Goal: Check status: Check status

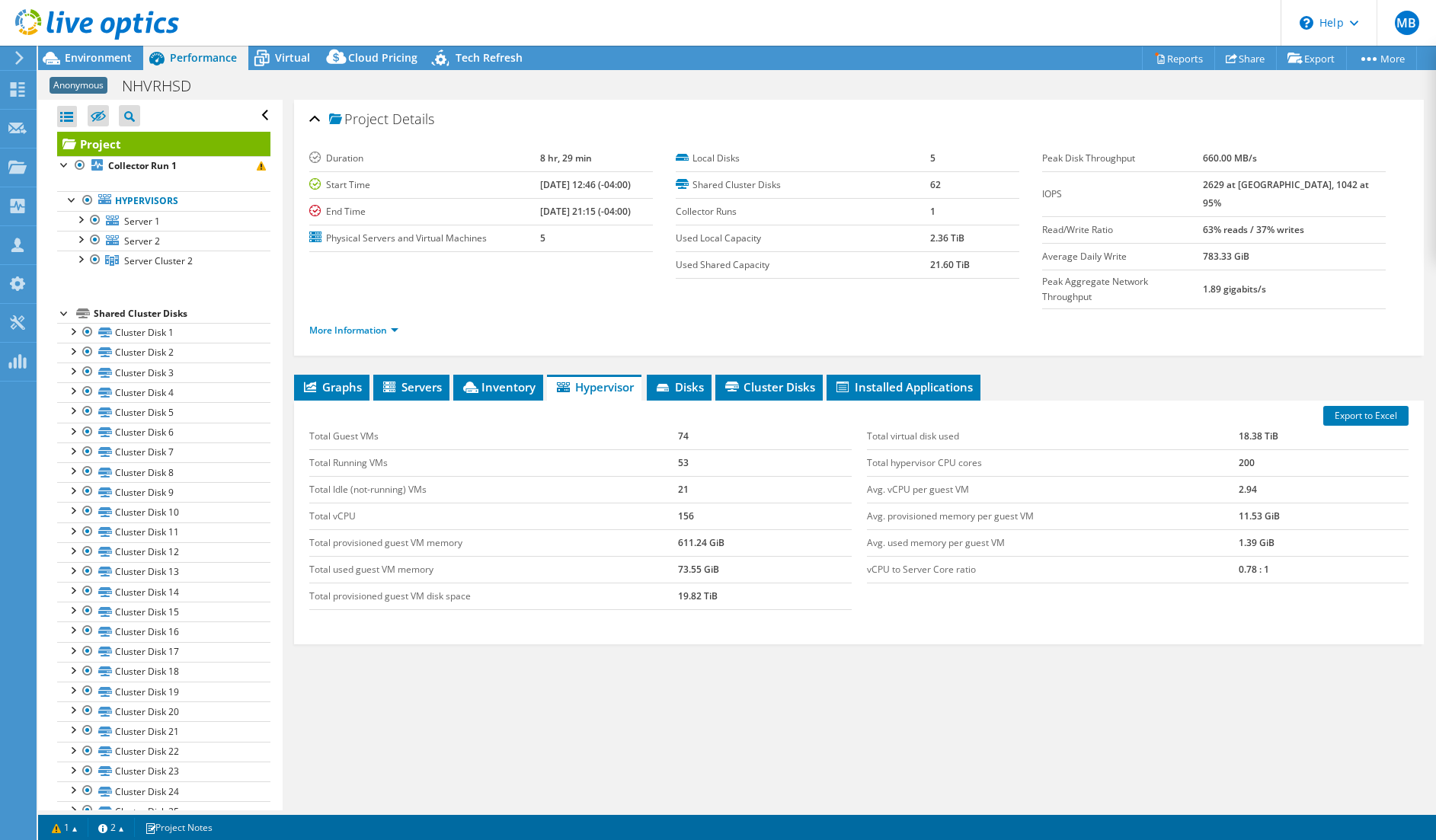
select select "USD"
click at [268, 59] on icon at bounding box center [261, 58] width 26 height 26
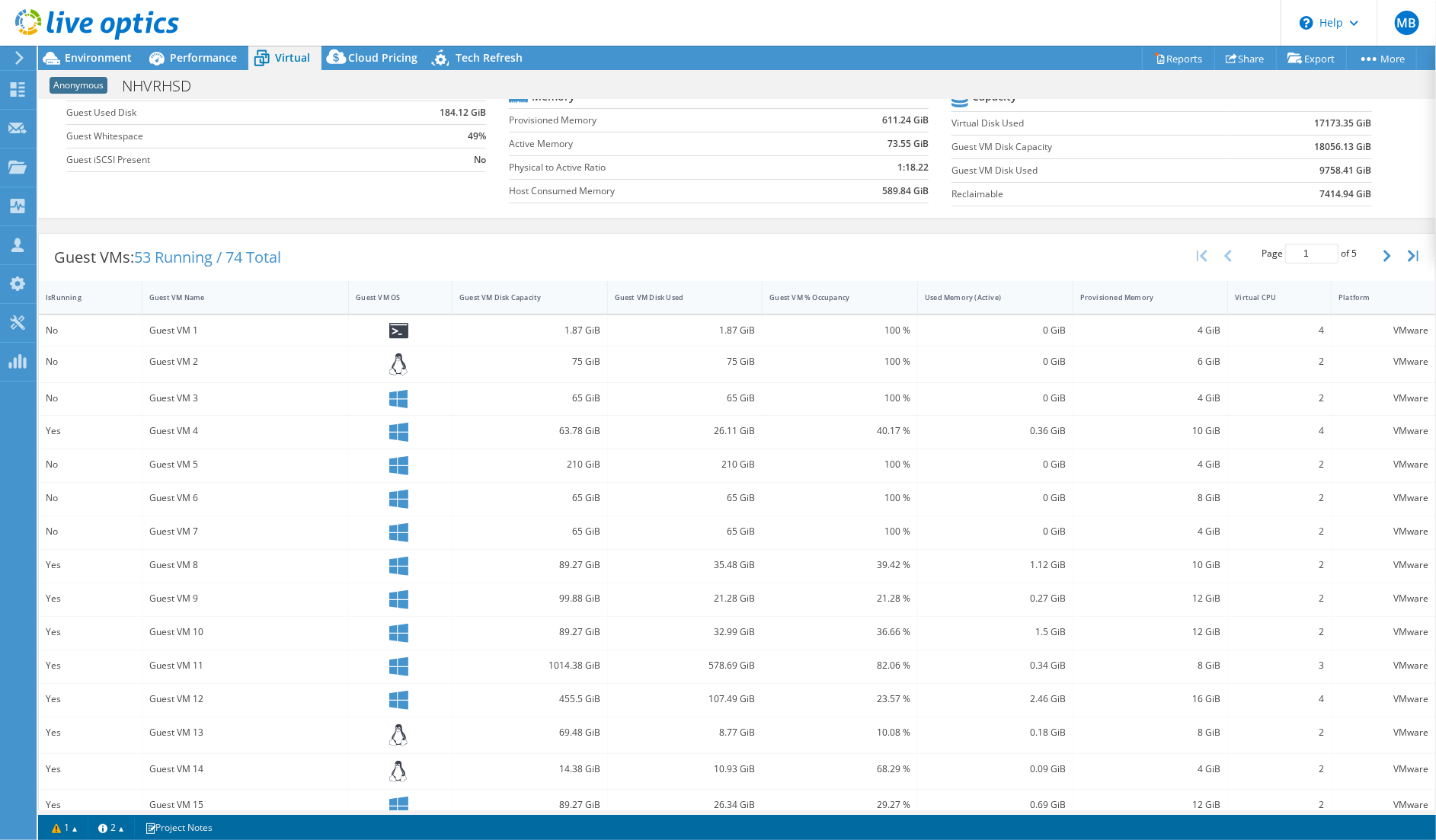
scroll to position [179, 0]
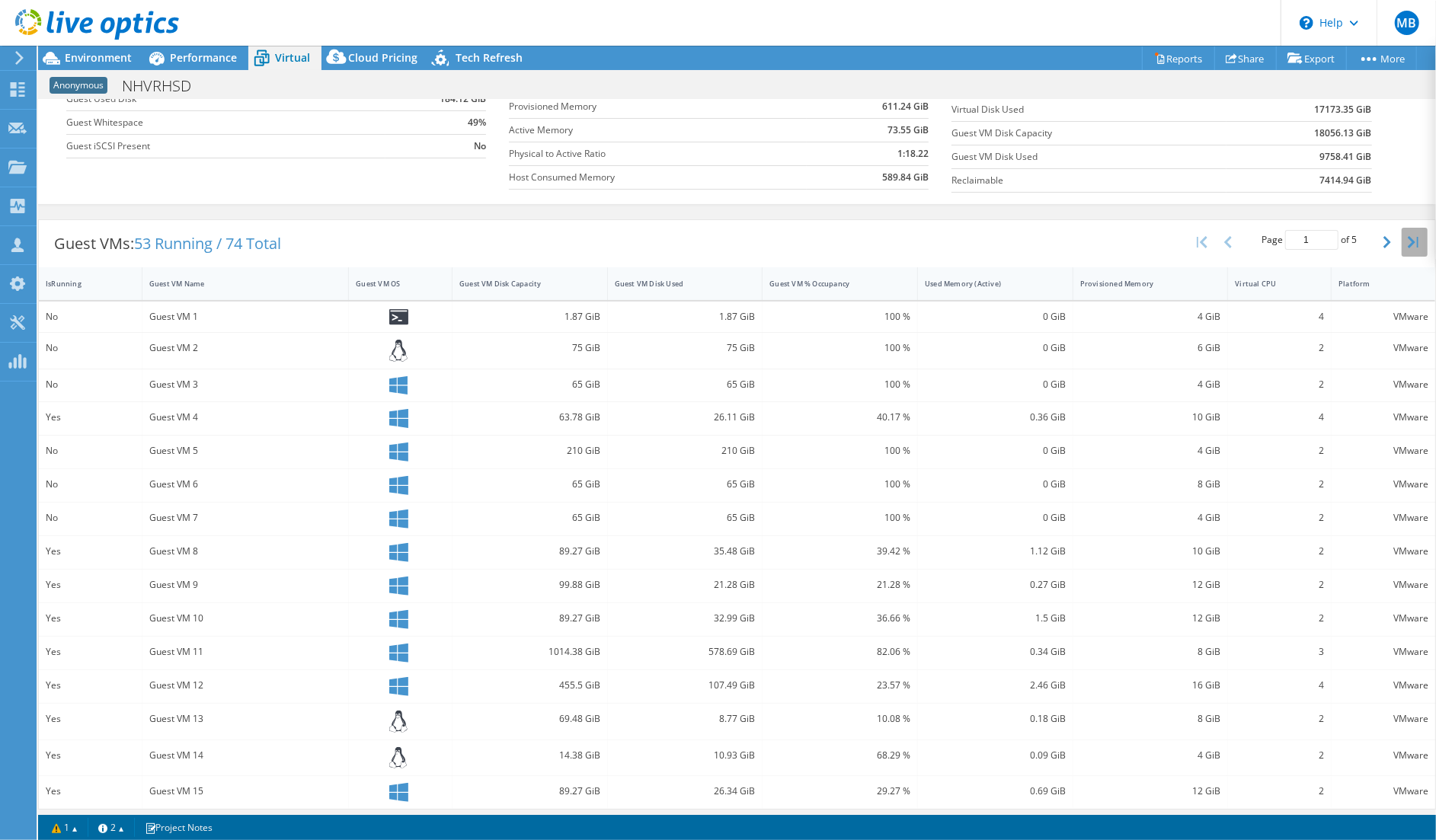
click at [1407, 236] on icon "button" at bounding box center [1412, 241] width 11 height 12
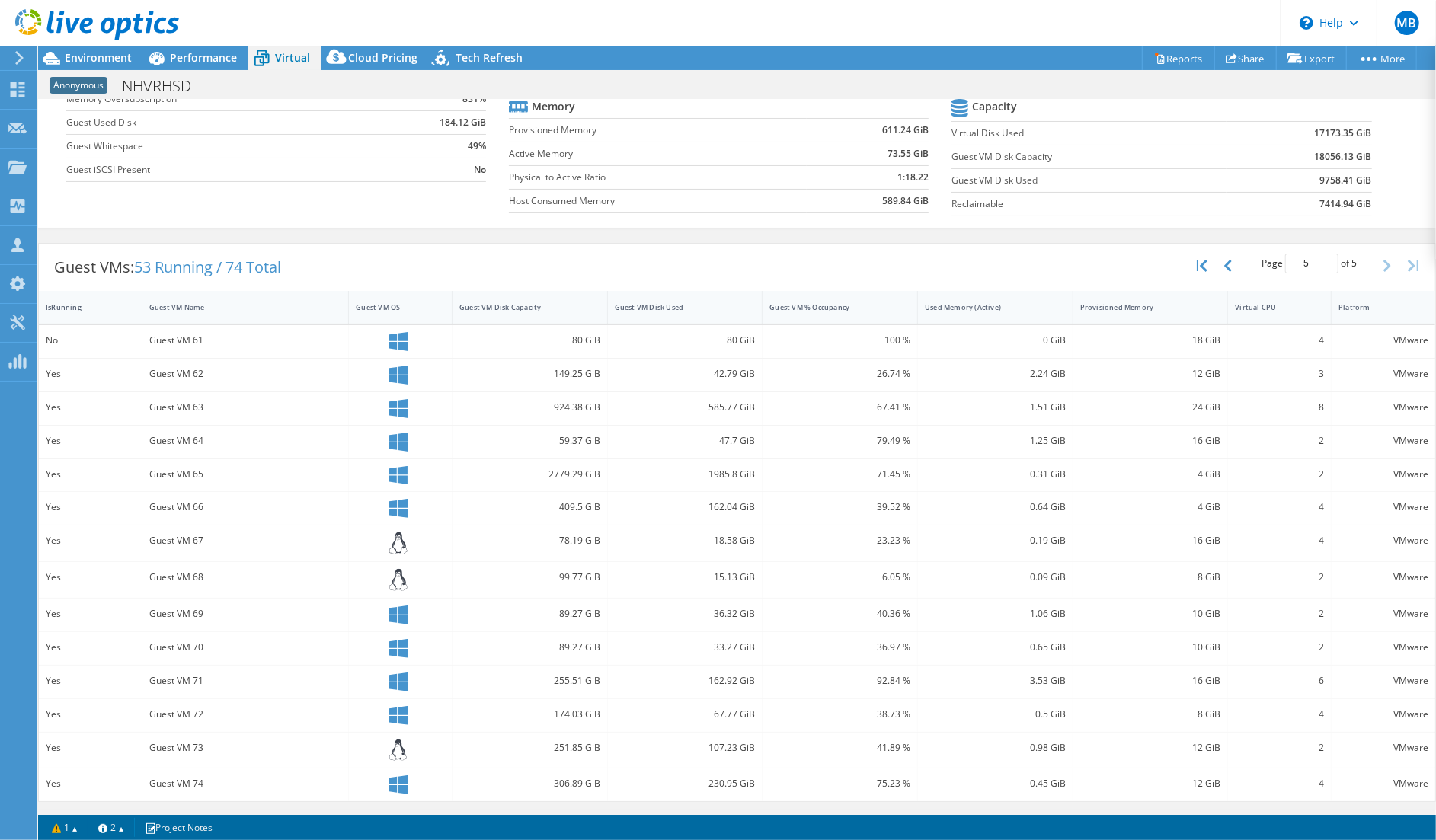
scroll to position [148, 0]
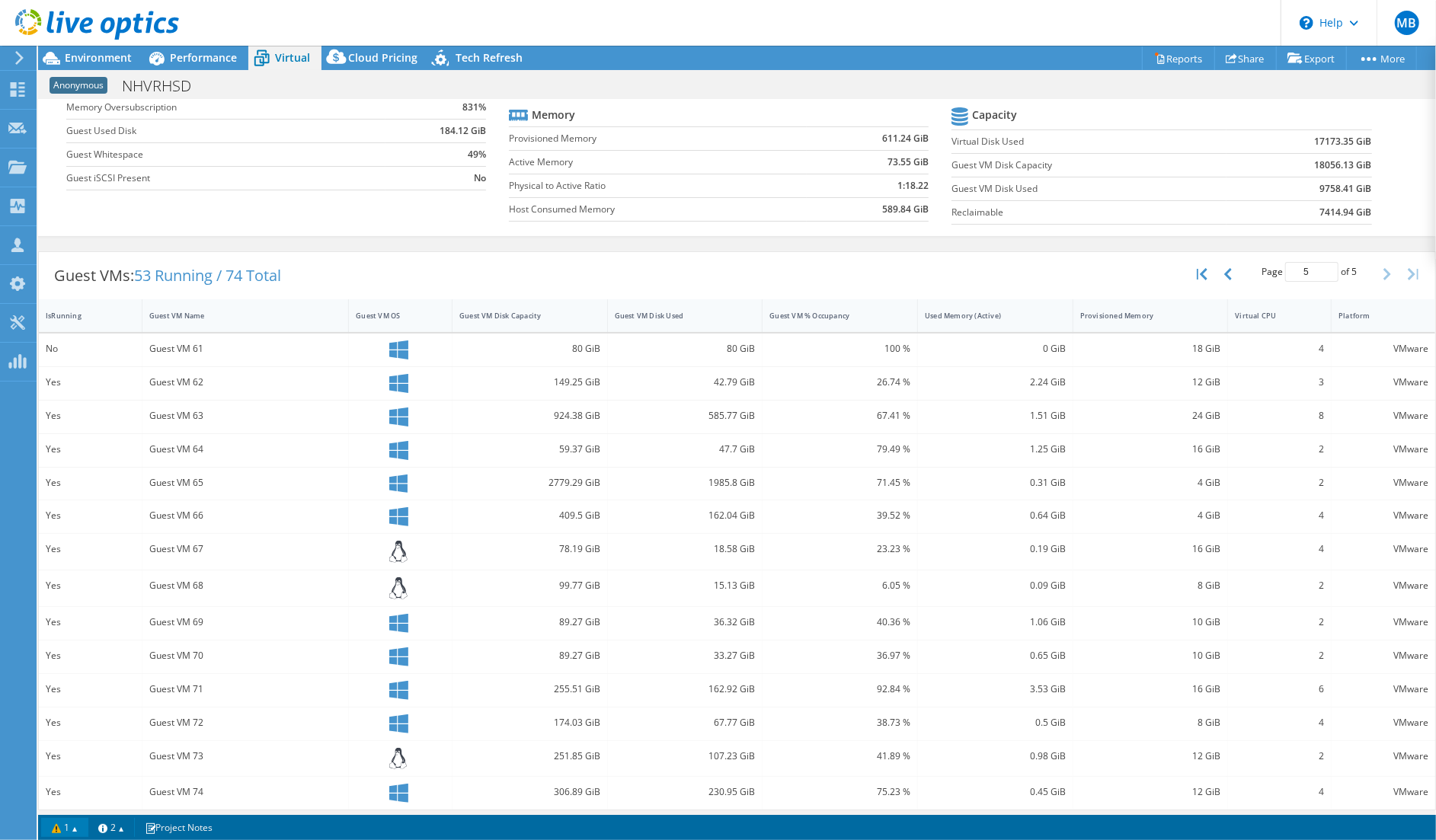
click at [70, 831] on link "1" at bounding box center [64, 826] width 47 height 19
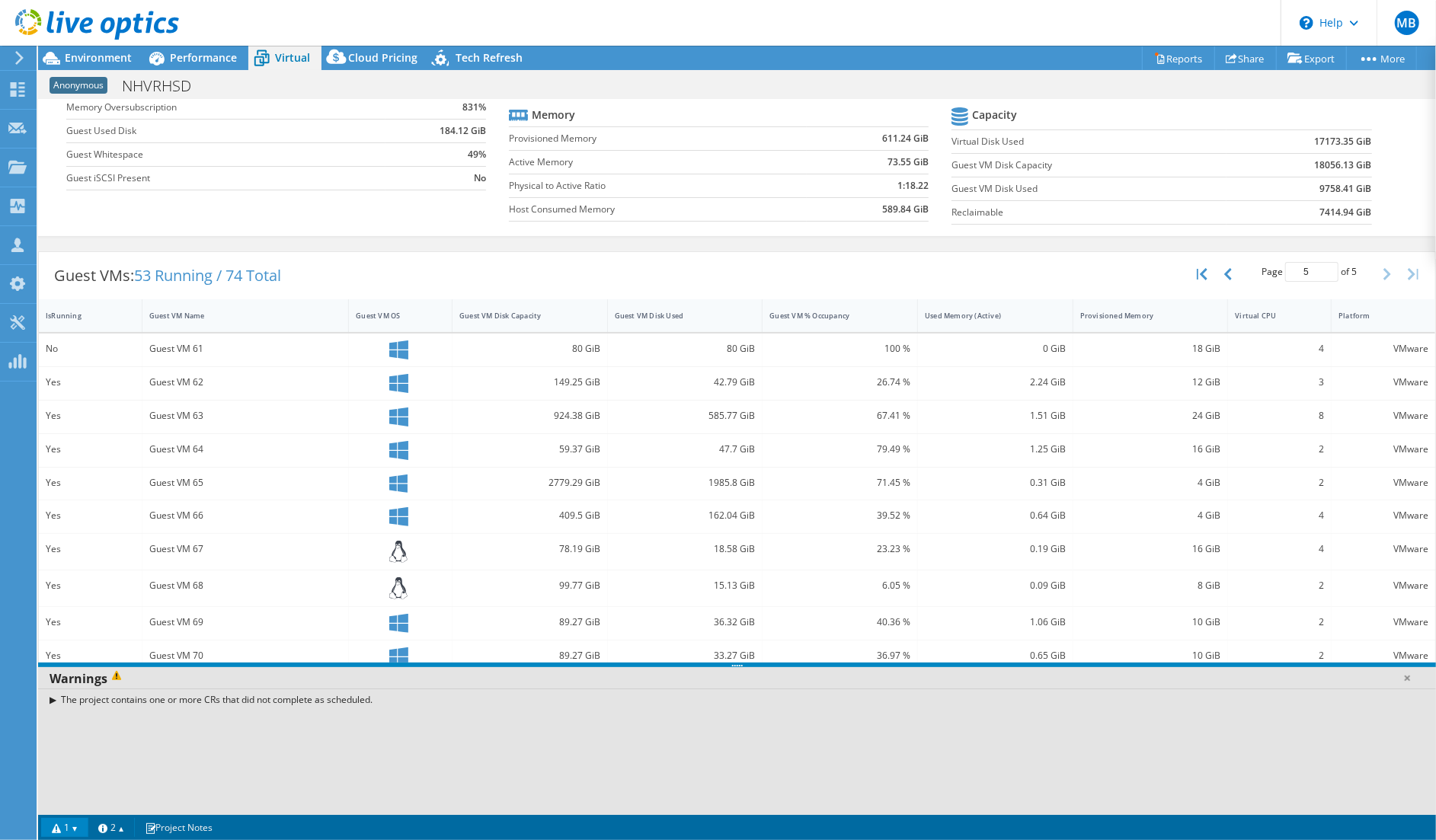
click at [69, 831] on link "1" at bounding box center [64, 826] width 47 height 19
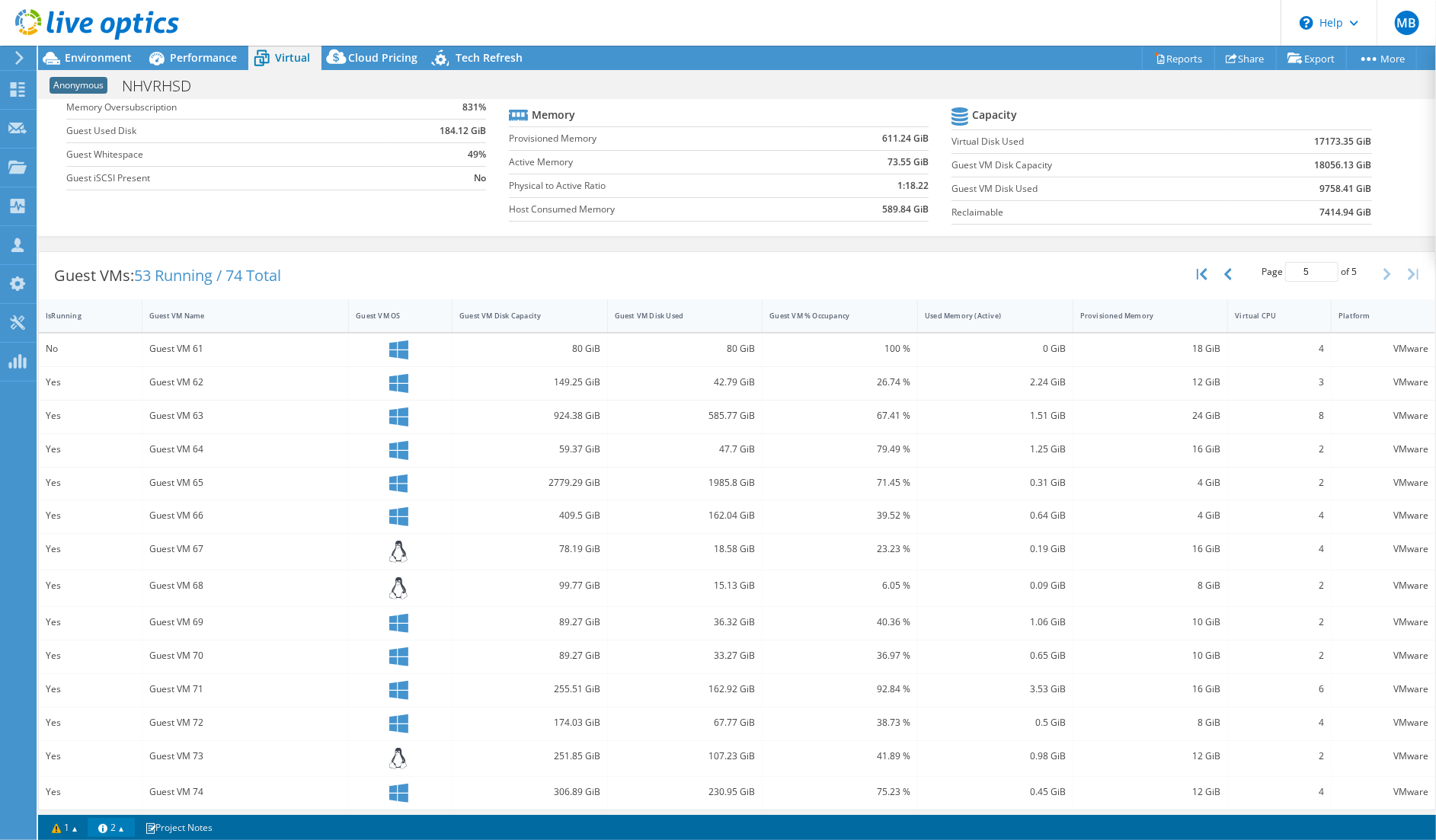
click at [115, 831] on link "2" at bounding box center [112, 826] width 47 height 19
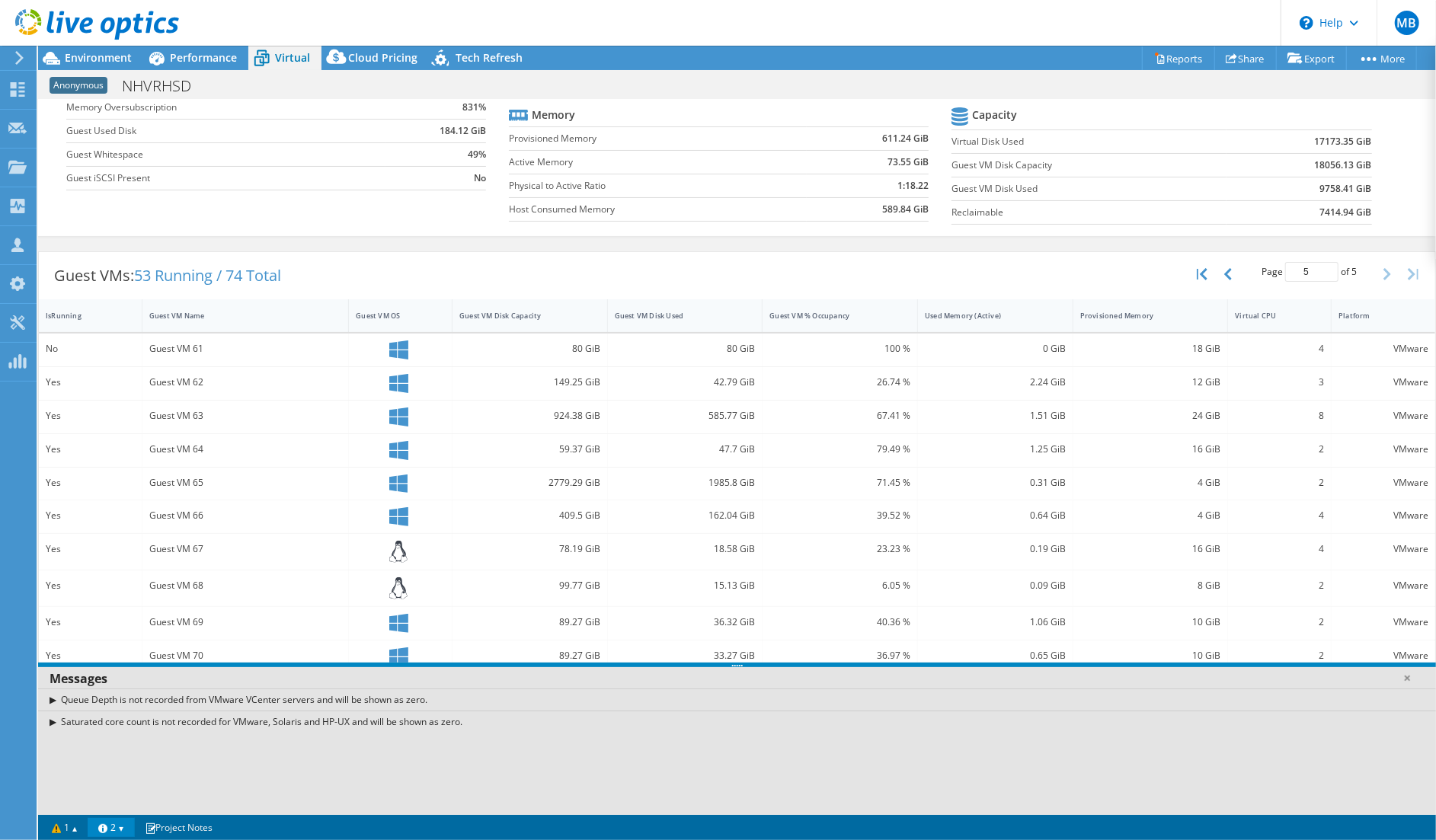
click at [123, 831] on link "2" at bounding box center [112, 826] width 47 height 19
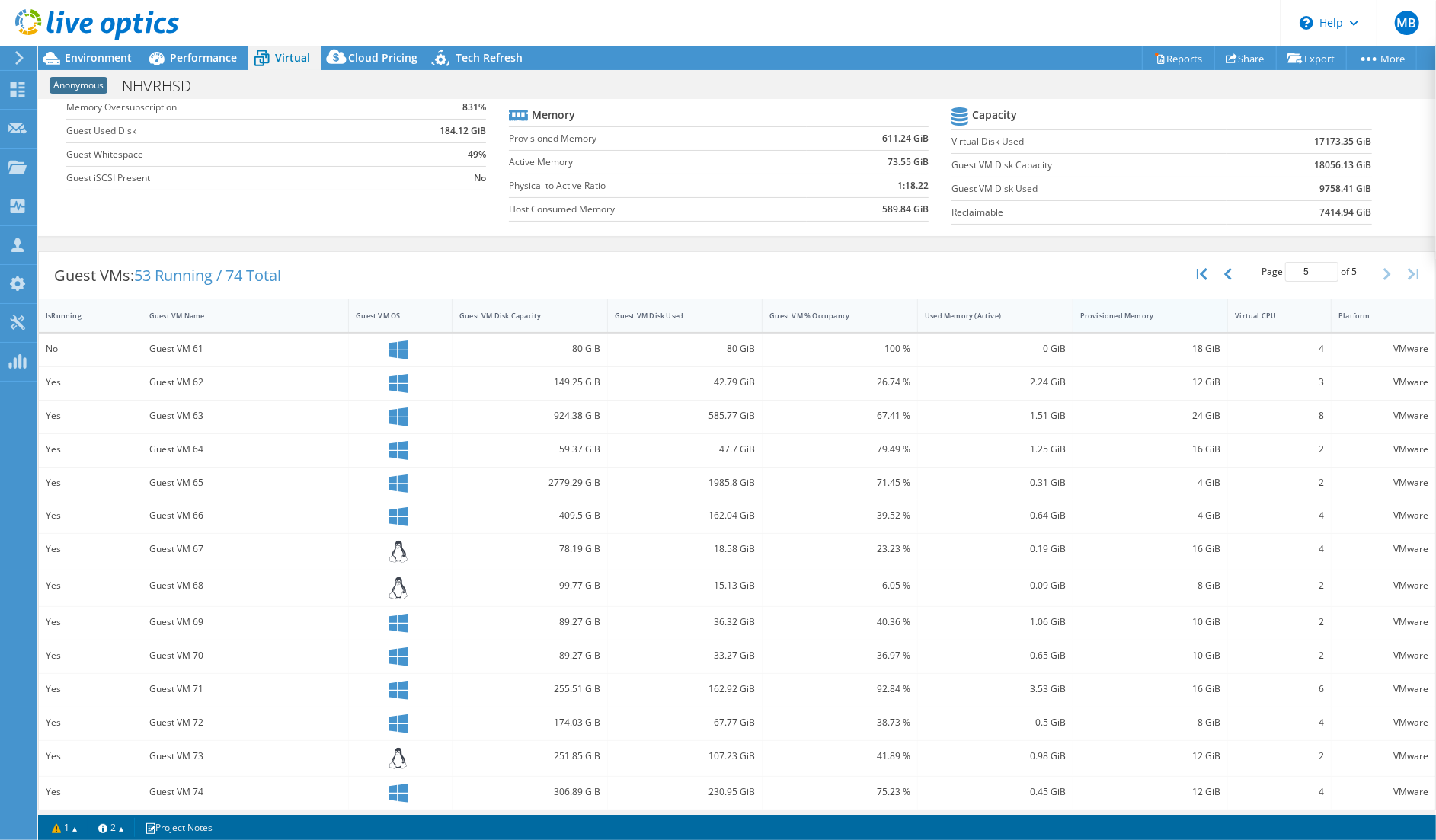
click at [1160, 311] on div "Provisioned Memory" at bounding box center [1140, 315] width 122 height 10
type input "1"
click at [1160, 311] on div "Provisioned Memory" at bounding box center [1140, 315] width 122 height 10
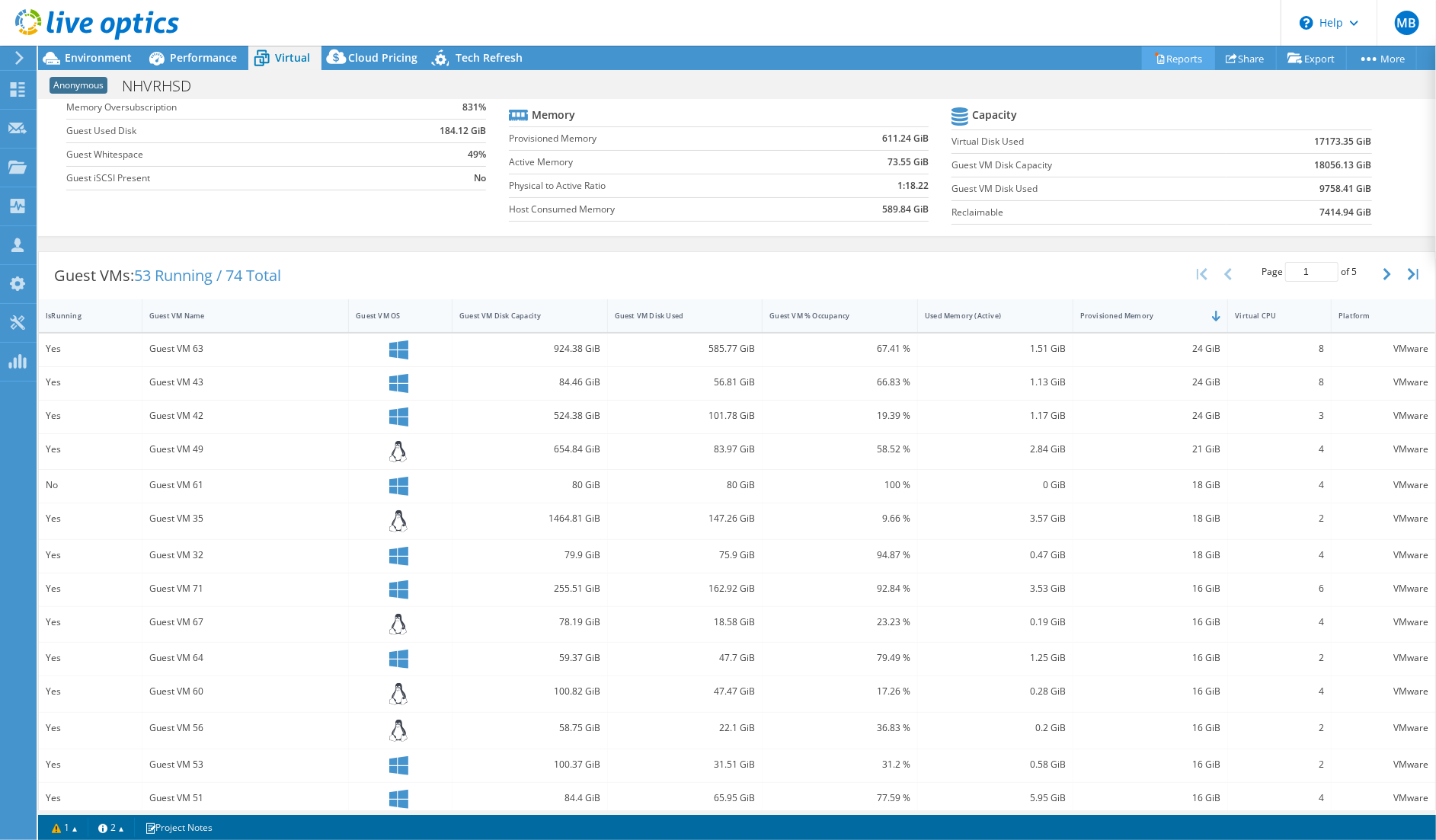
click at [1179, 54] on link "Reports" at bounding box center [1178, 58] width 73 height 24
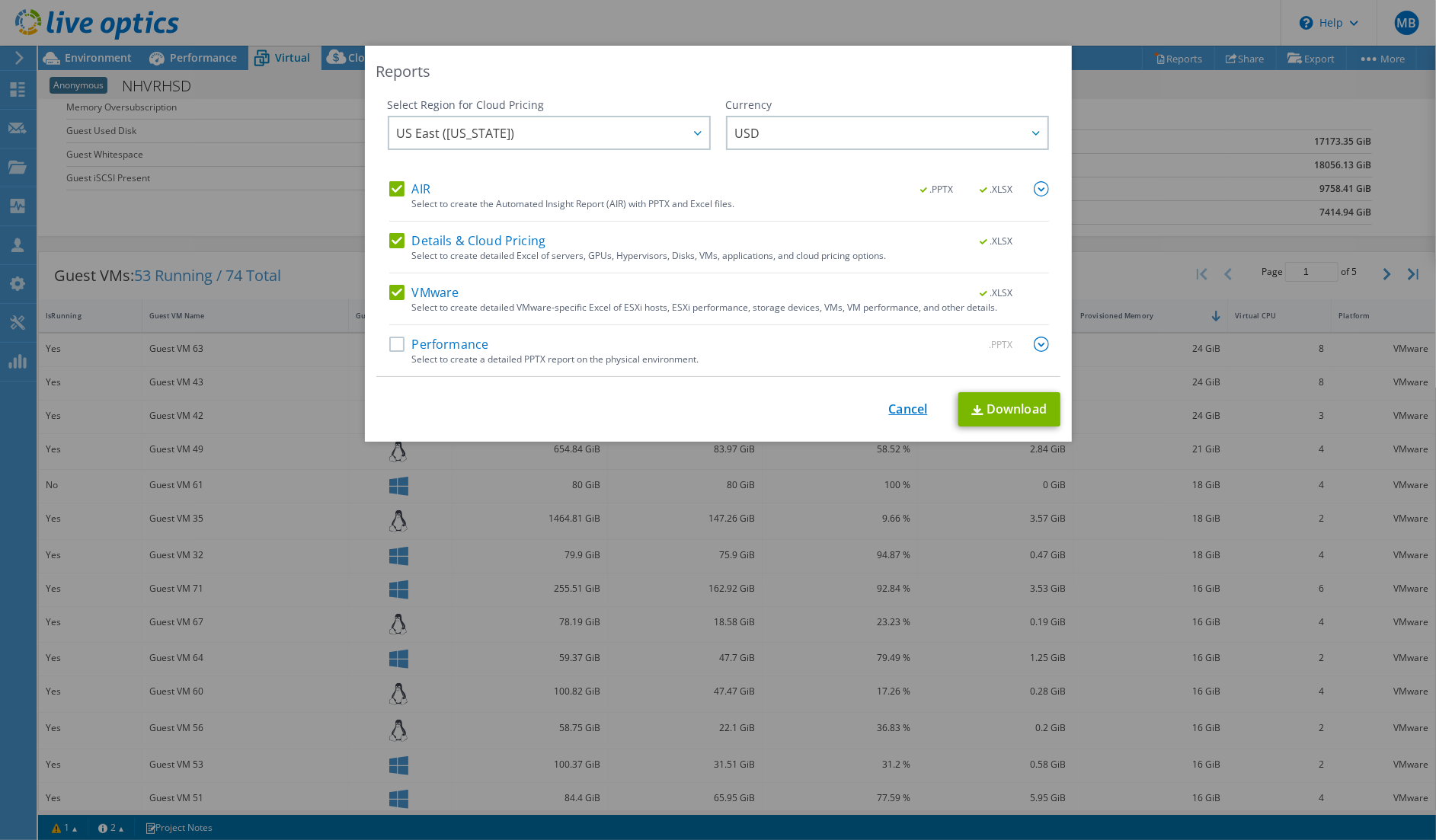
click at [895, 407] on link "Cancel" at bounding box center [907, 410] width 39 height 14
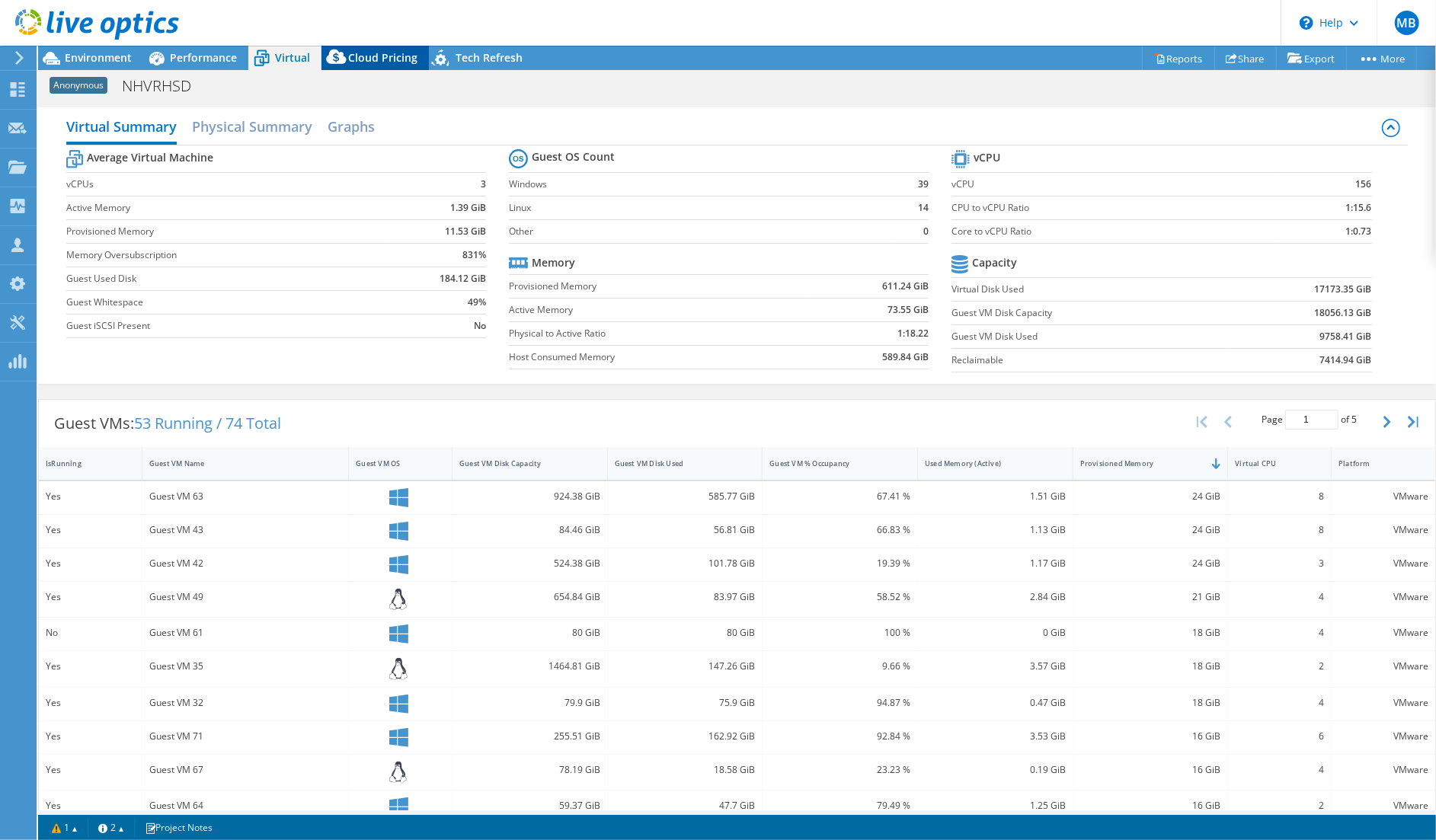
click at [356, 64] on span "Cloud Pricing" at bounding box center [383, 57] width 69 height 14
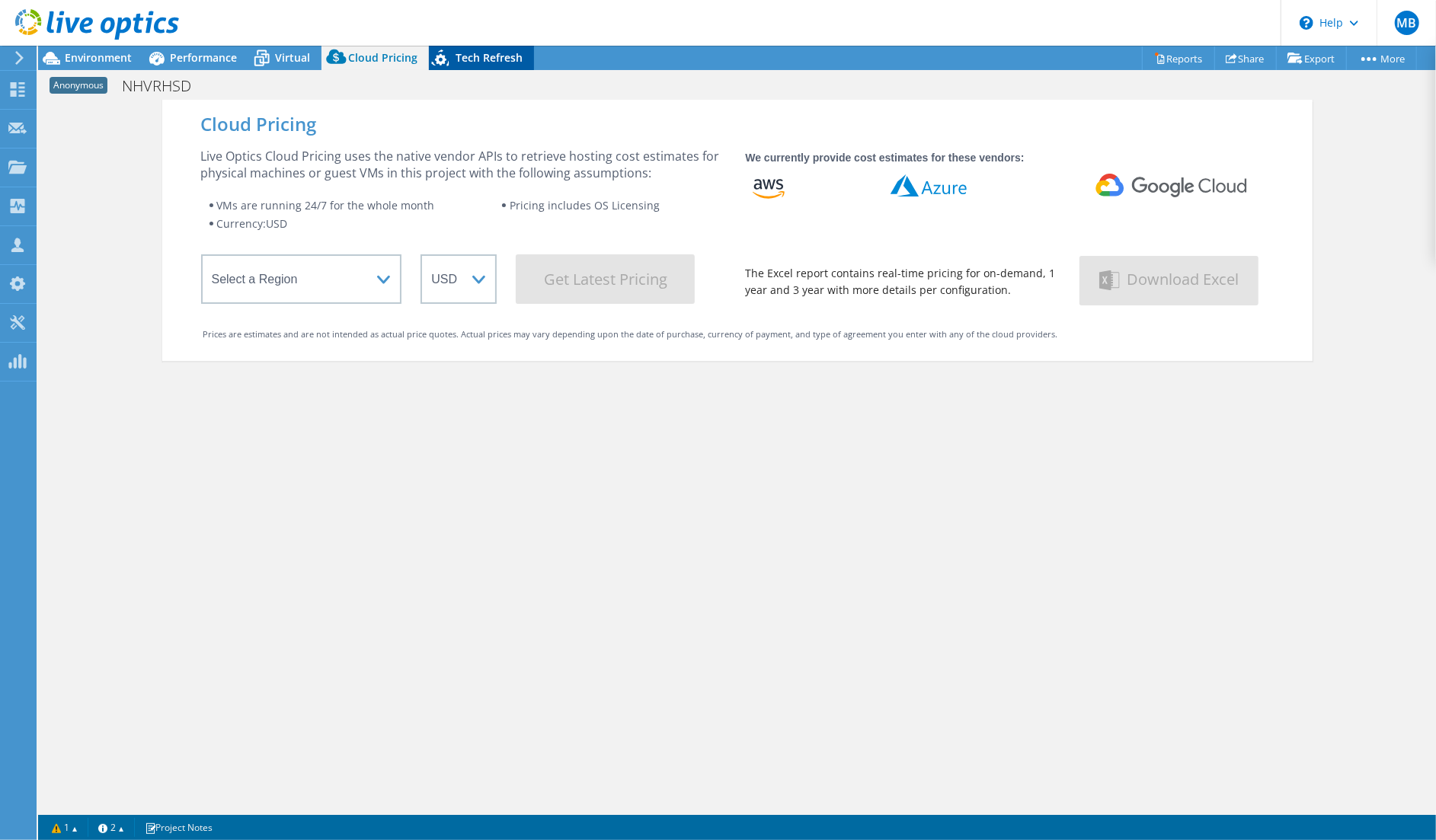
click at [482, 62] on span "Tech Refresh" at bounding box center [489, 57] width 67 height 14
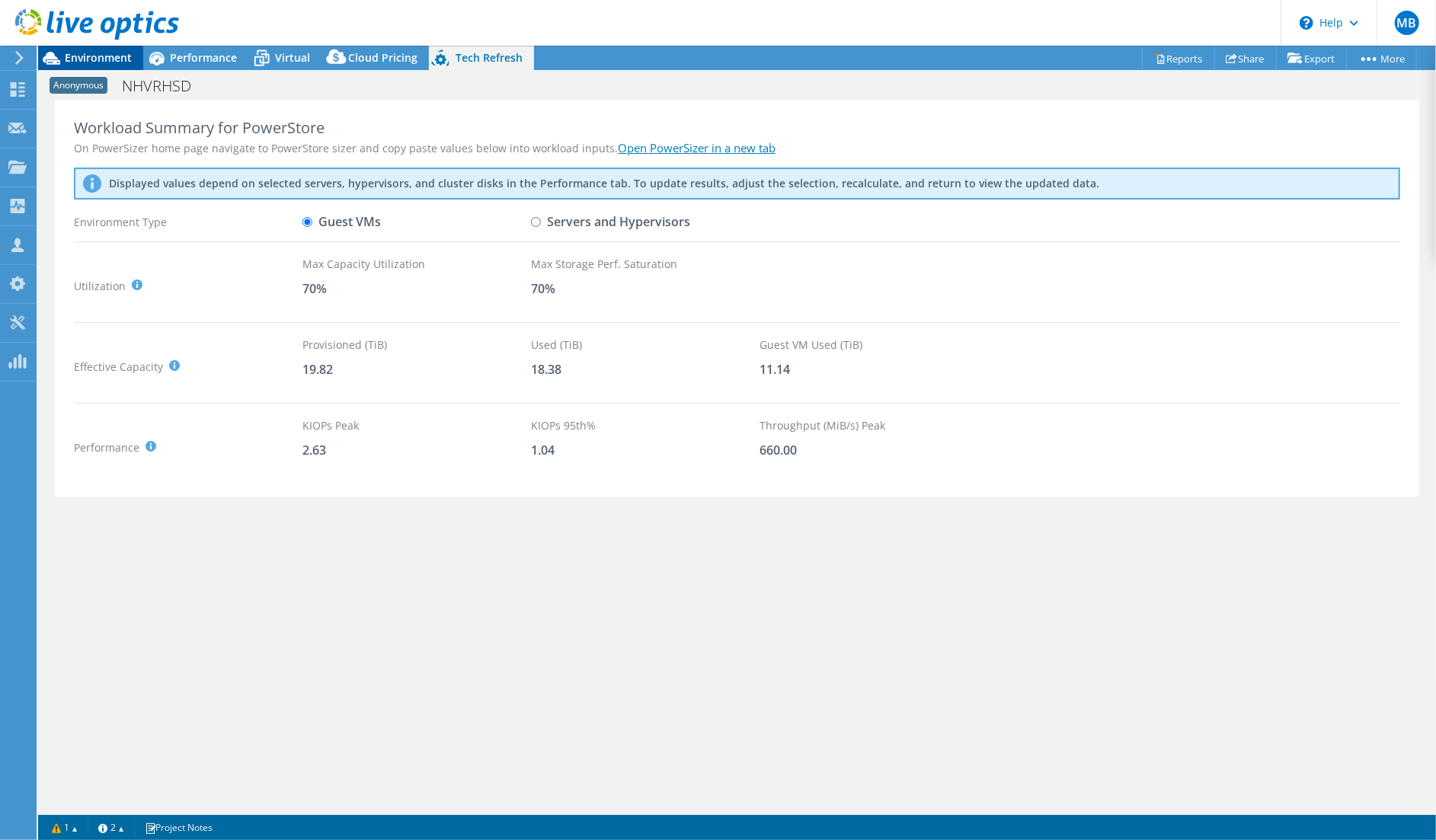
click at [63, 58] on icon at bounding box center [51, 58] width 26 height 26
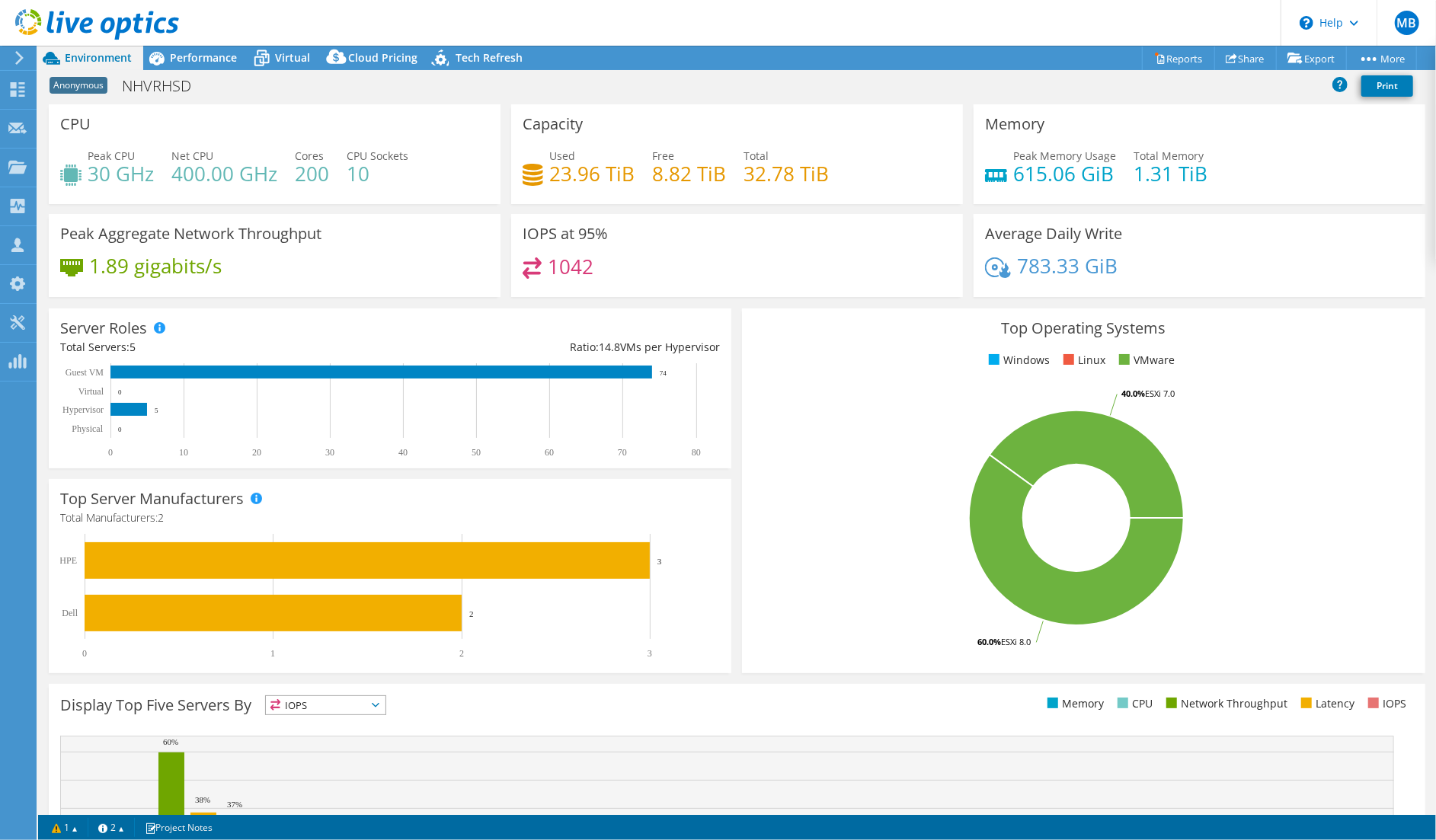
click at [16, 57] on icon at bounding box center [19, 57] width 12 height 14
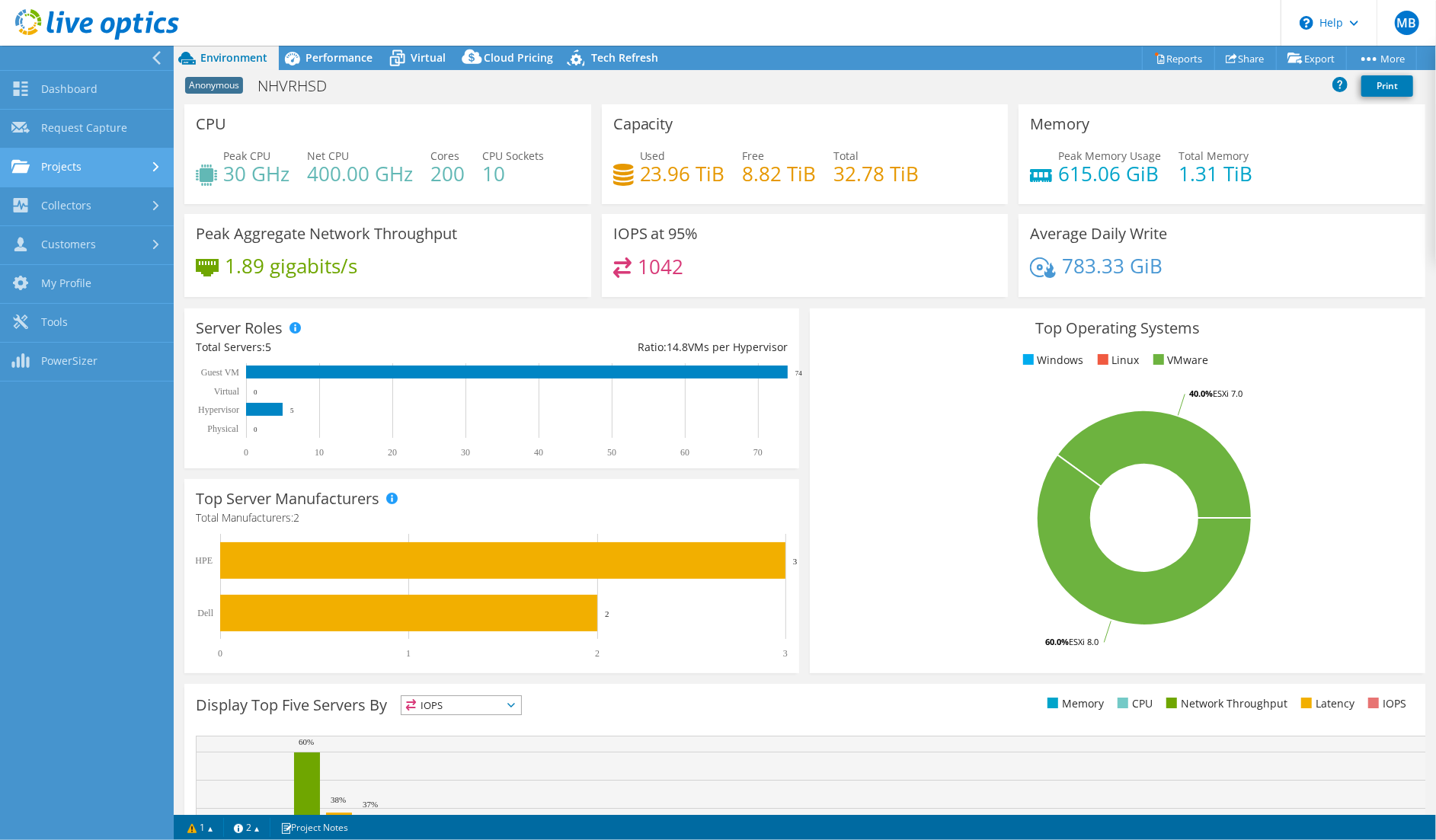
click at [74, 162] on link "Projects" at bounding box center [87, 168] width 174 height 39
click at [73, 88] on link "Dashboard" at bounding box center [87, 90] width 174 height 39
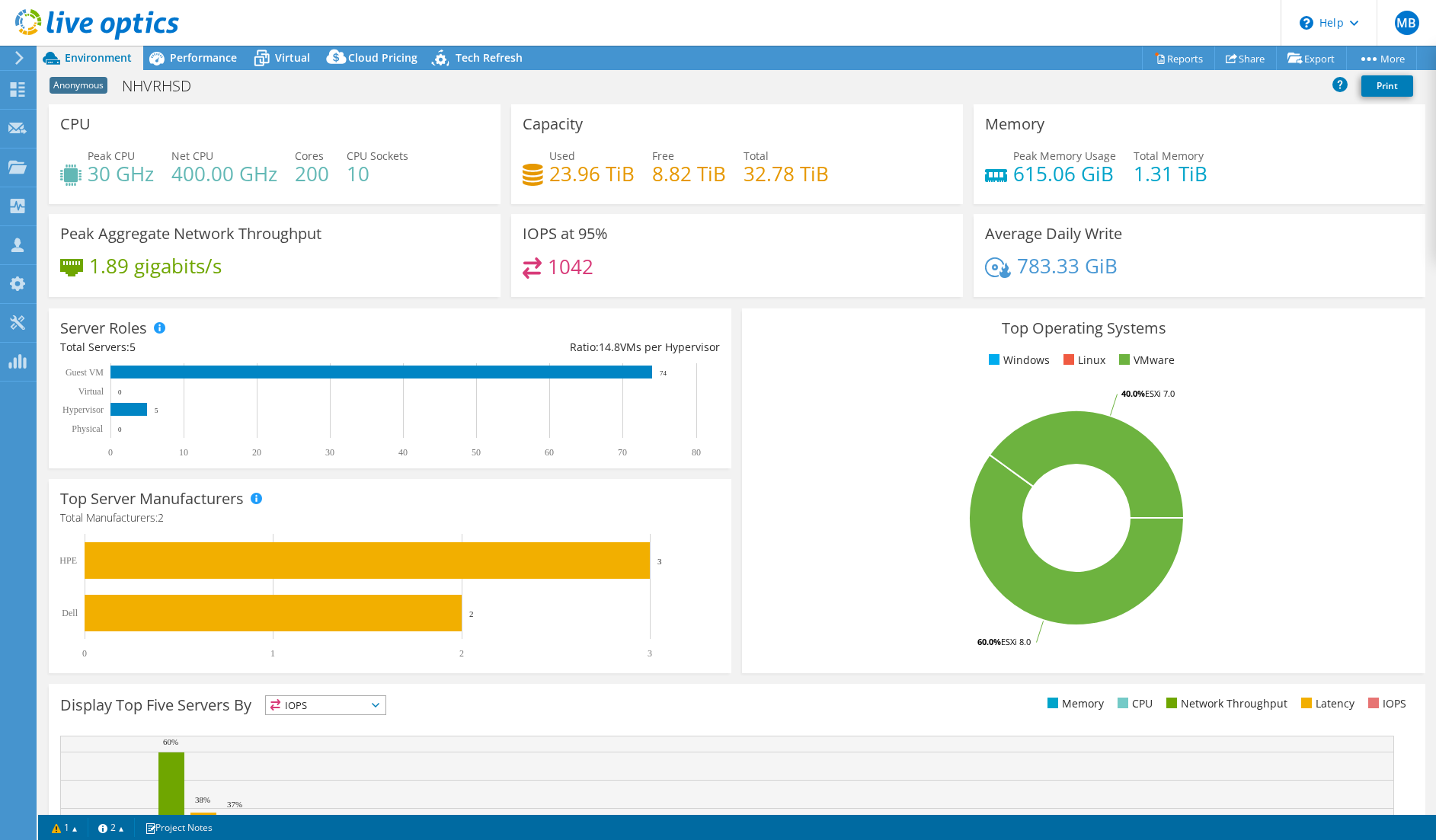
select select "USD"
